Goal: Task Accomplishment & Management: Manage account settings

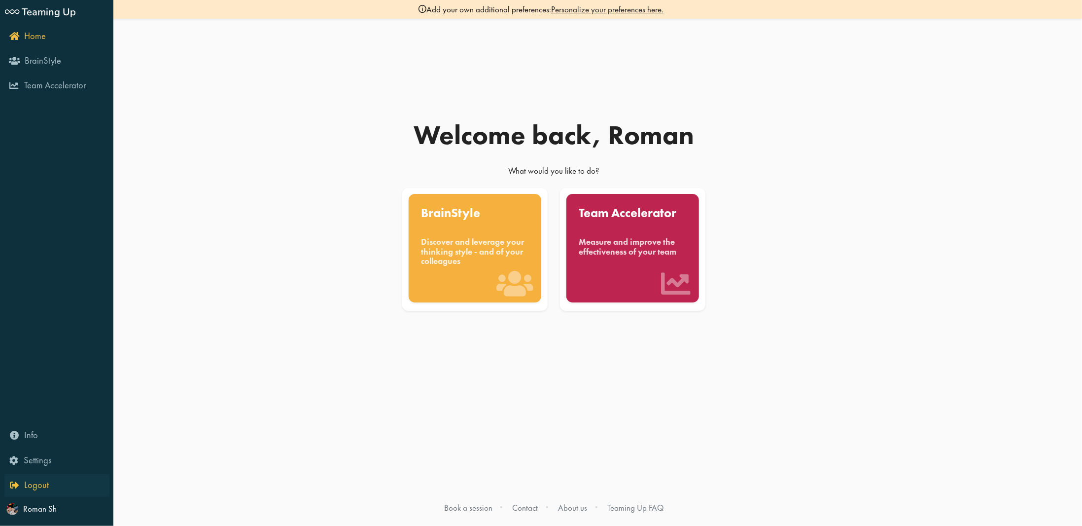
click at [29, 487] on span "Logout" at bounding box center [36, 485] width 25 height 12
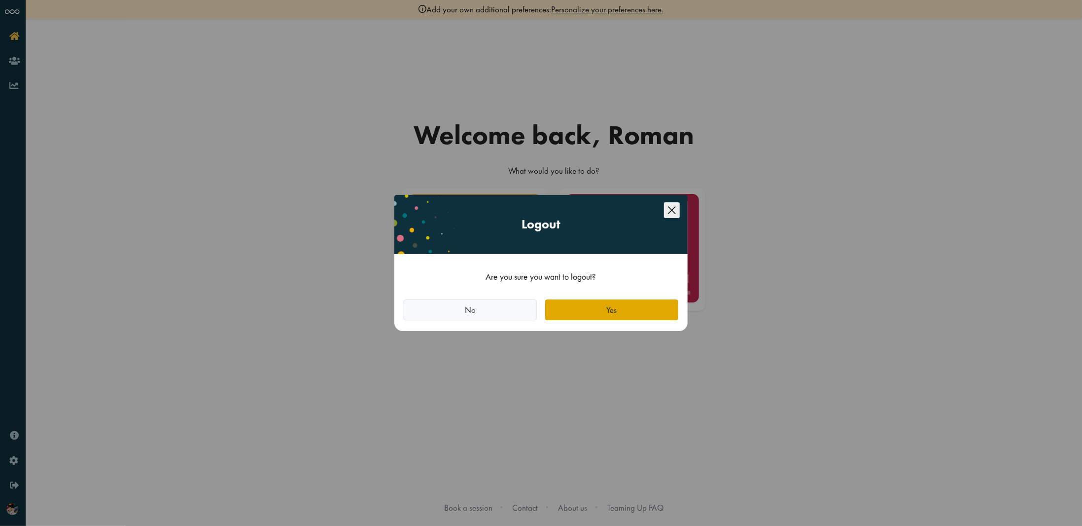
click at [627, 310] on button "Yes" at bounding box center [611, 309] width 133 height 21
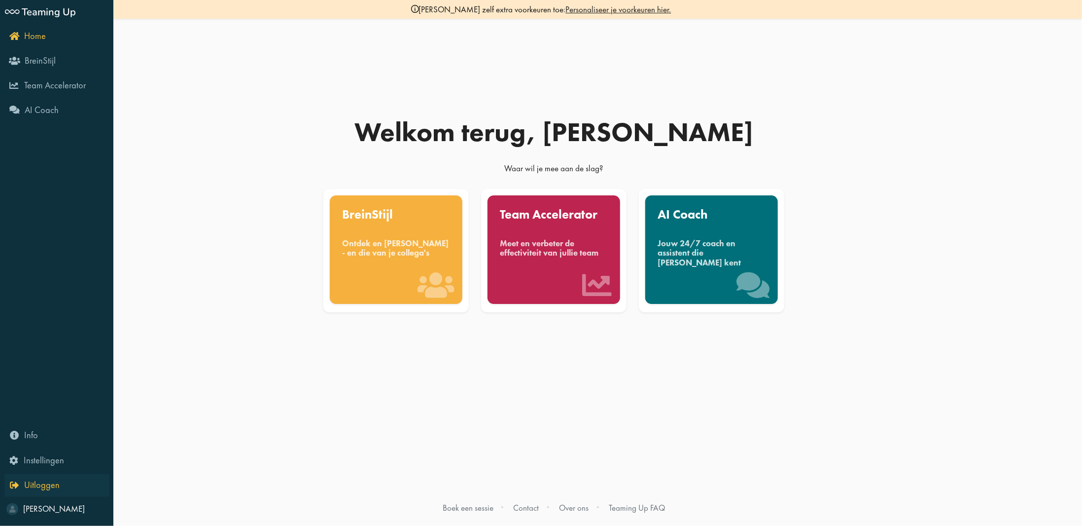
click at [59, 484] on link "Uitloggen" at bounding box center [56, 485] width 105 height 23
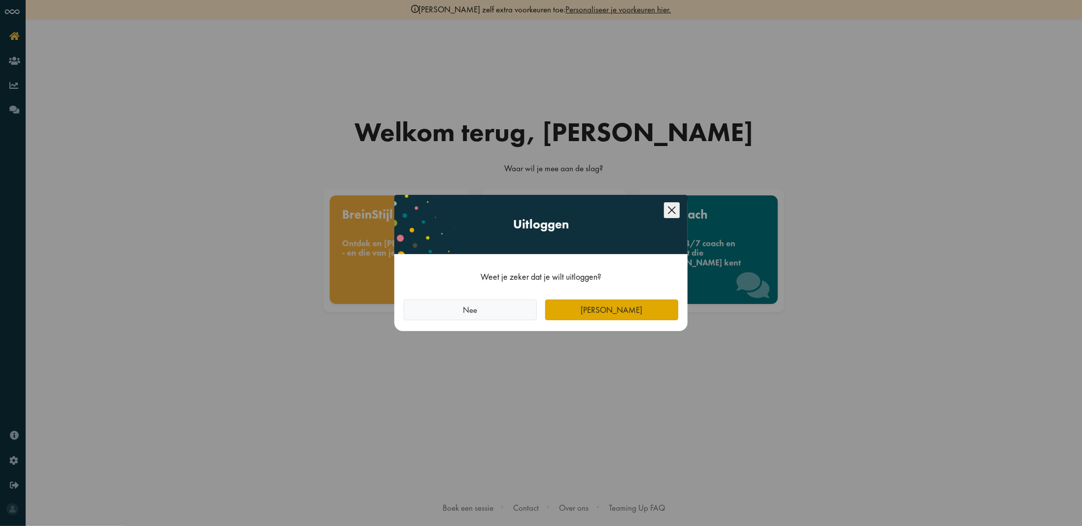
click at [600, 313] on button "[PERSON_NAME]" at bounding box center [611, 309] width 133 height 21
